Goal: Navigation & Orientation: Find specific page/section

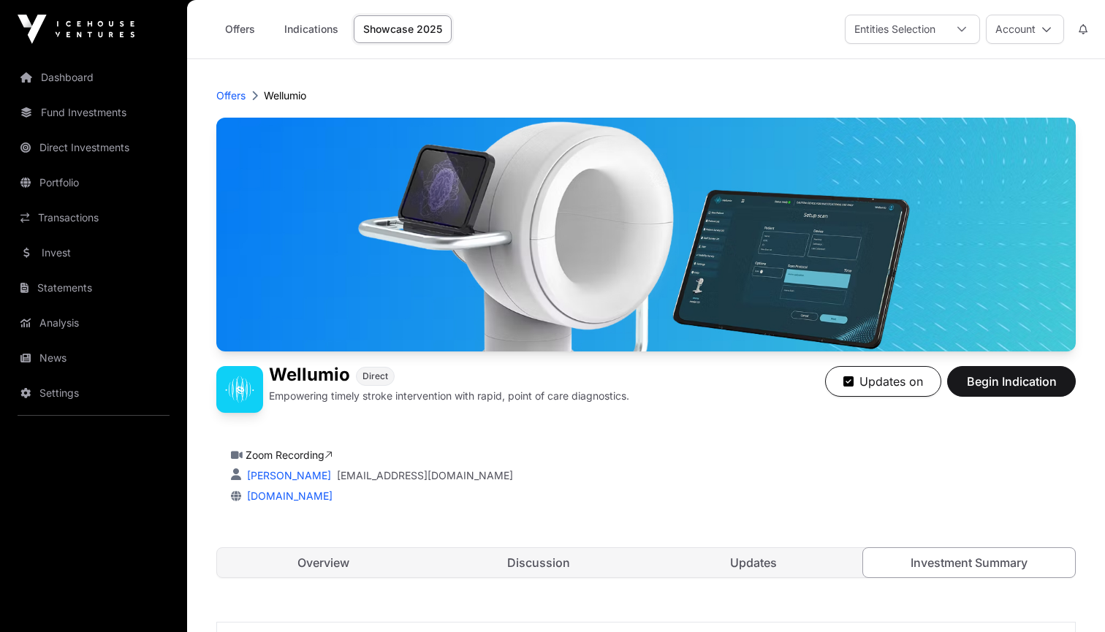
scroll to position [1296, 0]
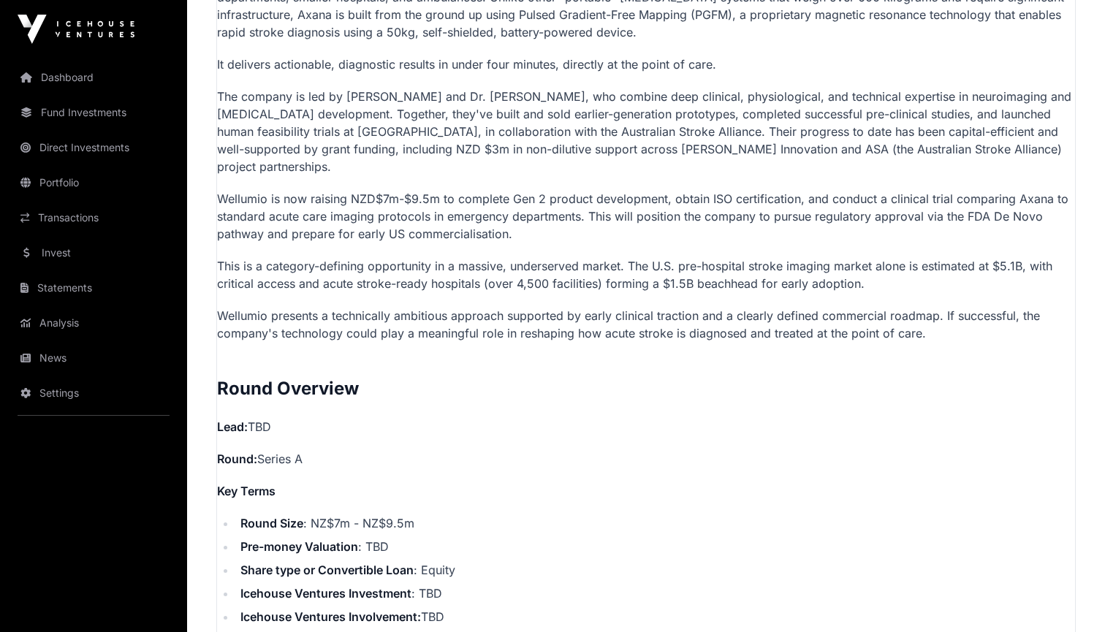
click at [62, 80] on link "Dashboard" at bounding box center [94, 77] width 164 height 32
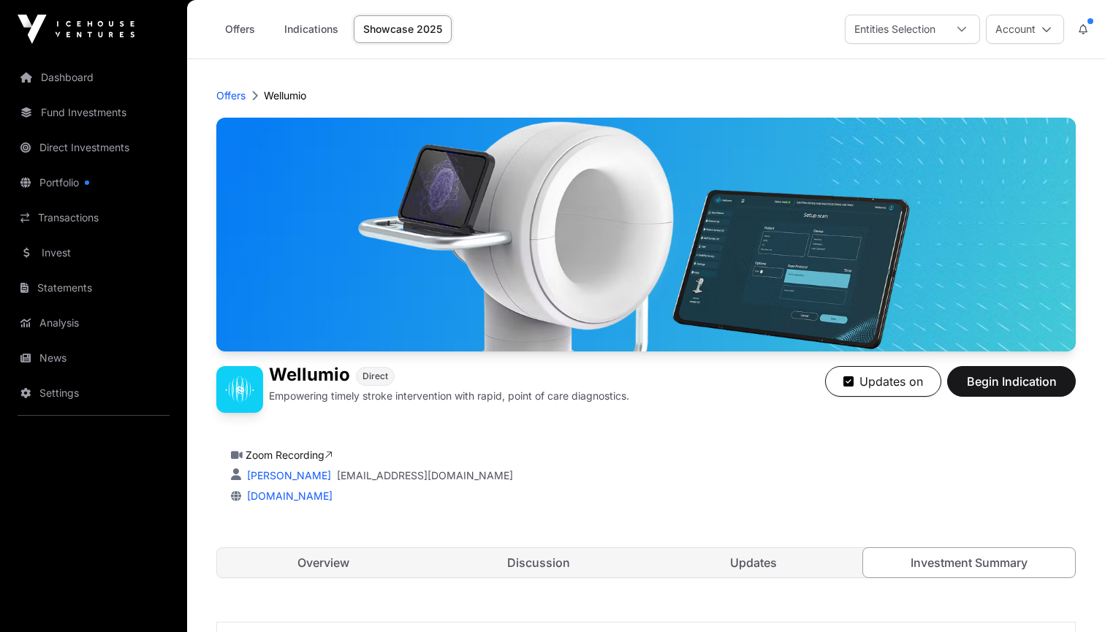
click at [77, 86] on link "Dashboard" at bounding box center [94, 77] width 164 height 32
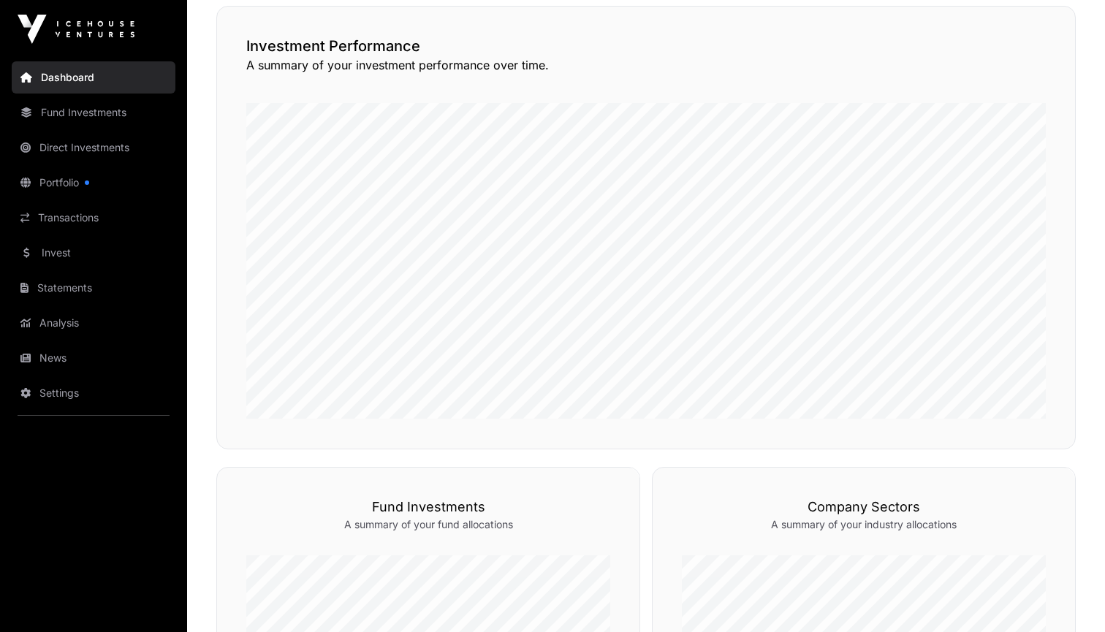
scroll to position [352, 0]
click at [70, 177] on link "Portfolio" at bounding box center [94, 183] width 164 height 32
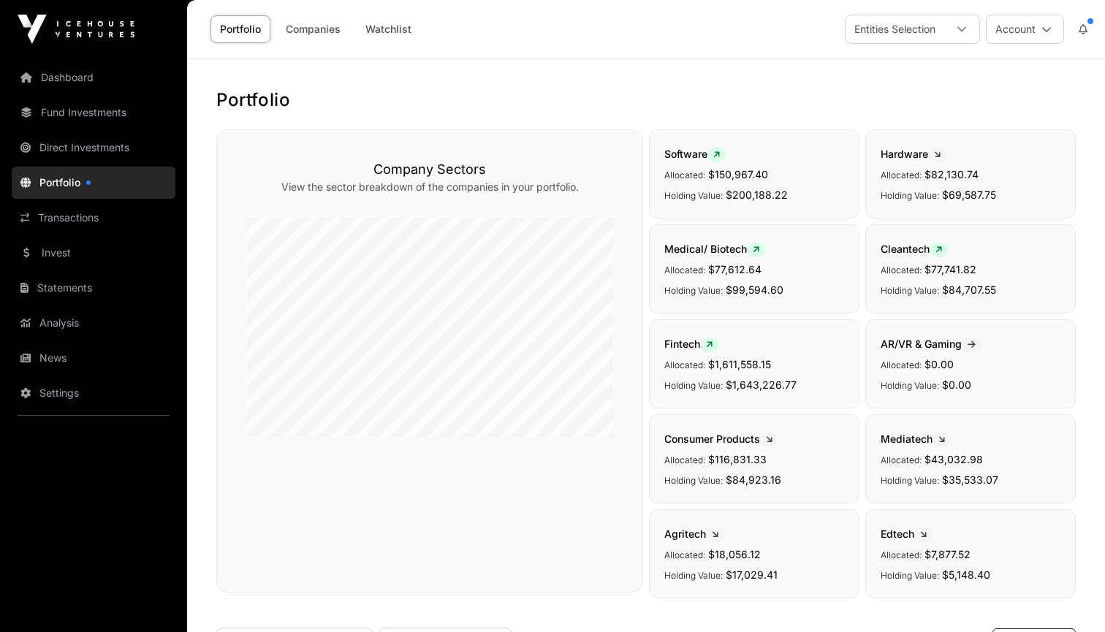
click at [1086, 26] on icon at bounding box center [1083, 29] width 9 height 10
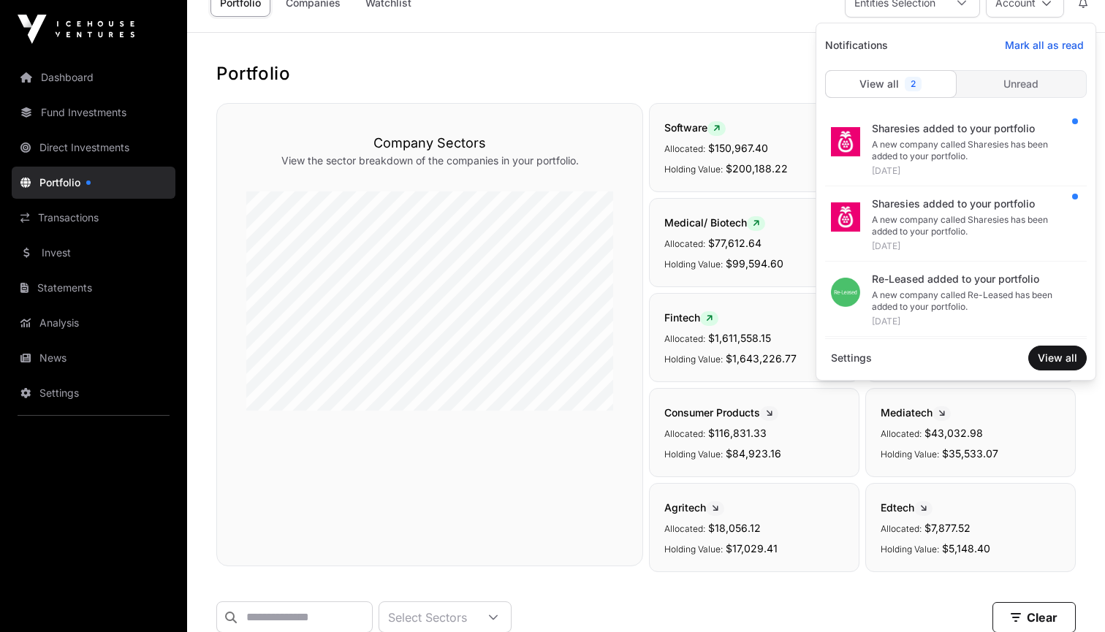
scroll to position [35, 0]
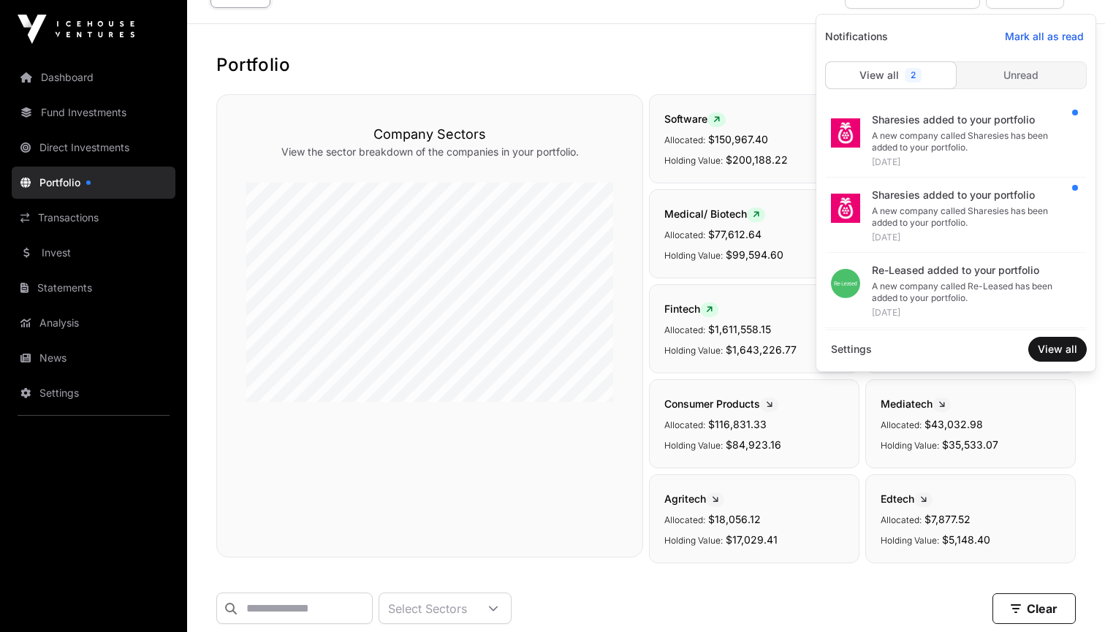
click at [75, 248] on link "Invest" at bounding box center [94, 253] width 164 height 32
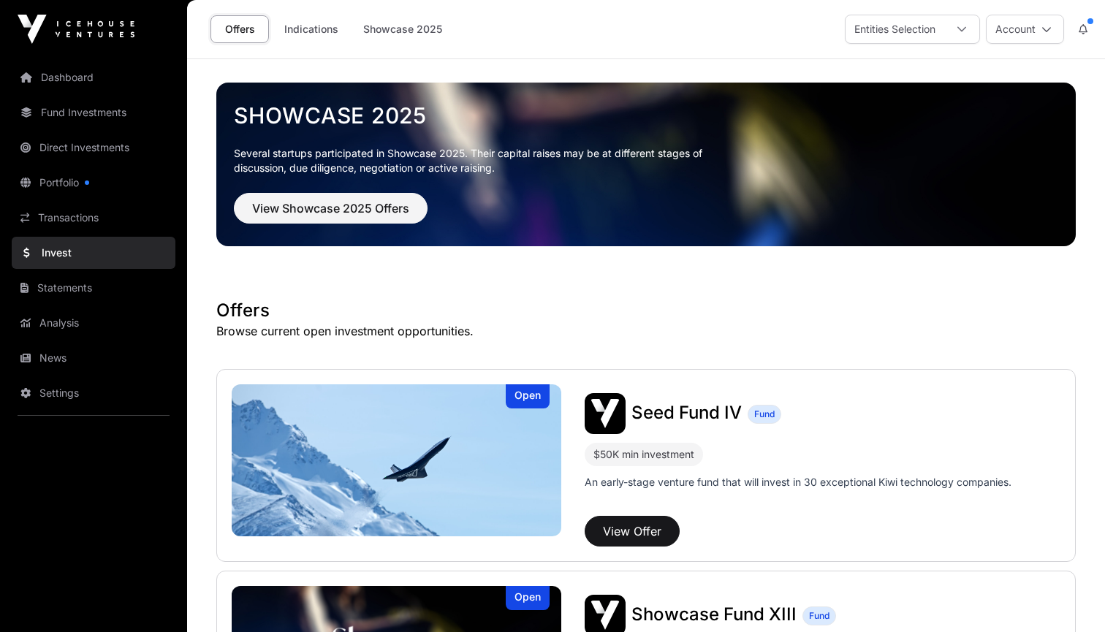
click at [314, 30] on link "Indications" at bounding box center [311, 29] width 73 height 28
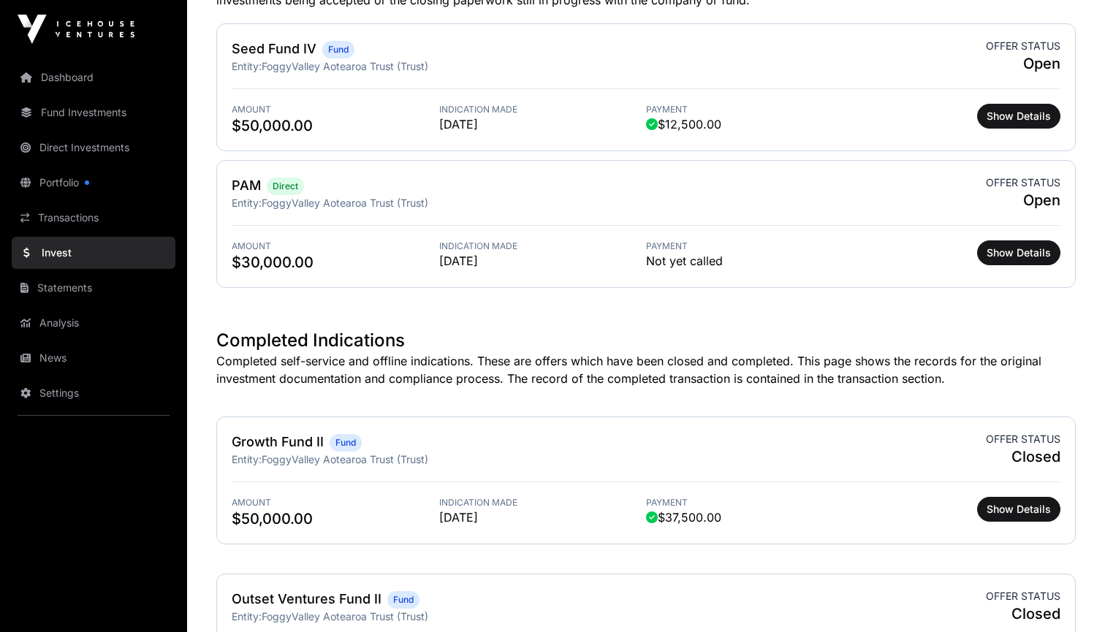
scroll to position [140, 0]
